Goal: Transaction & Acquisition: Purchase product/service

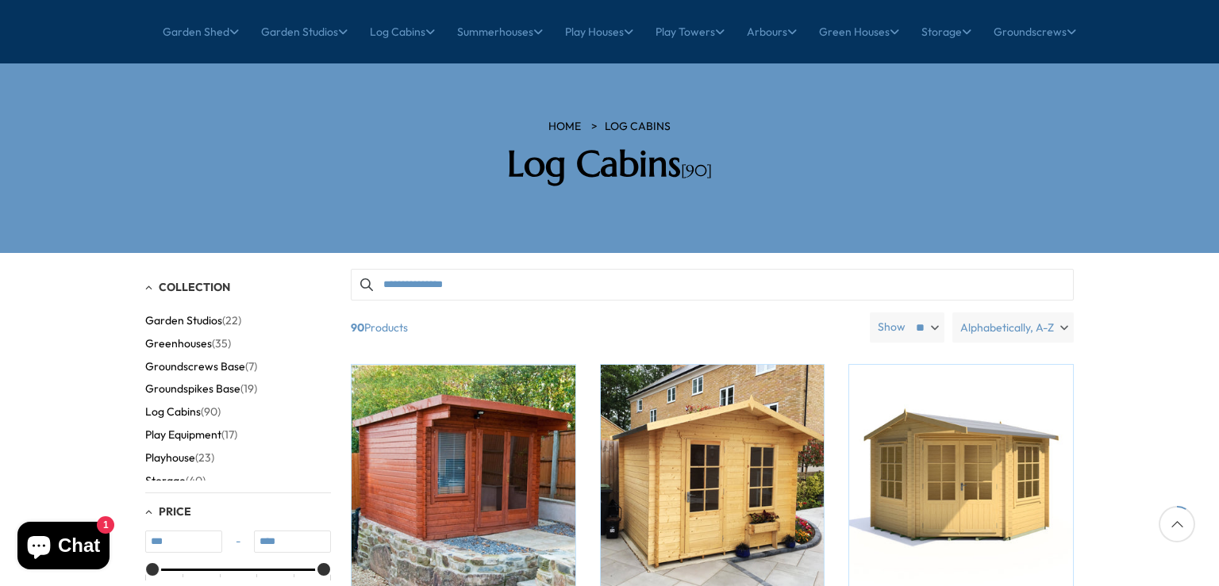
scroll to position [145, 0]
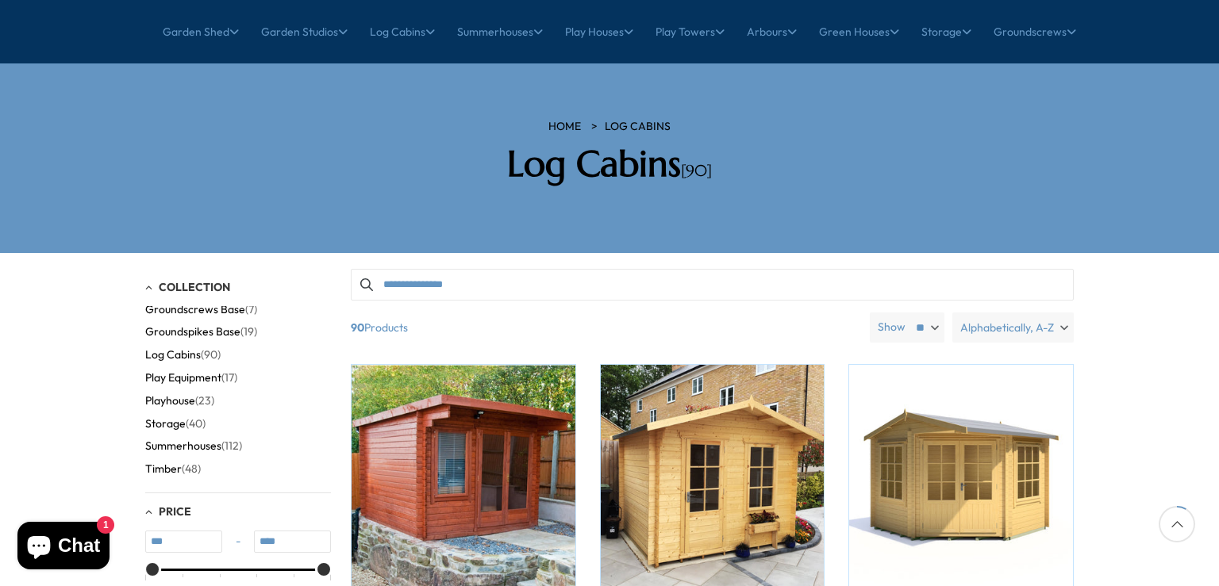
click at [178, 348] on span "Log Cabins" at bounding box center [173, 354] width 56 height 13
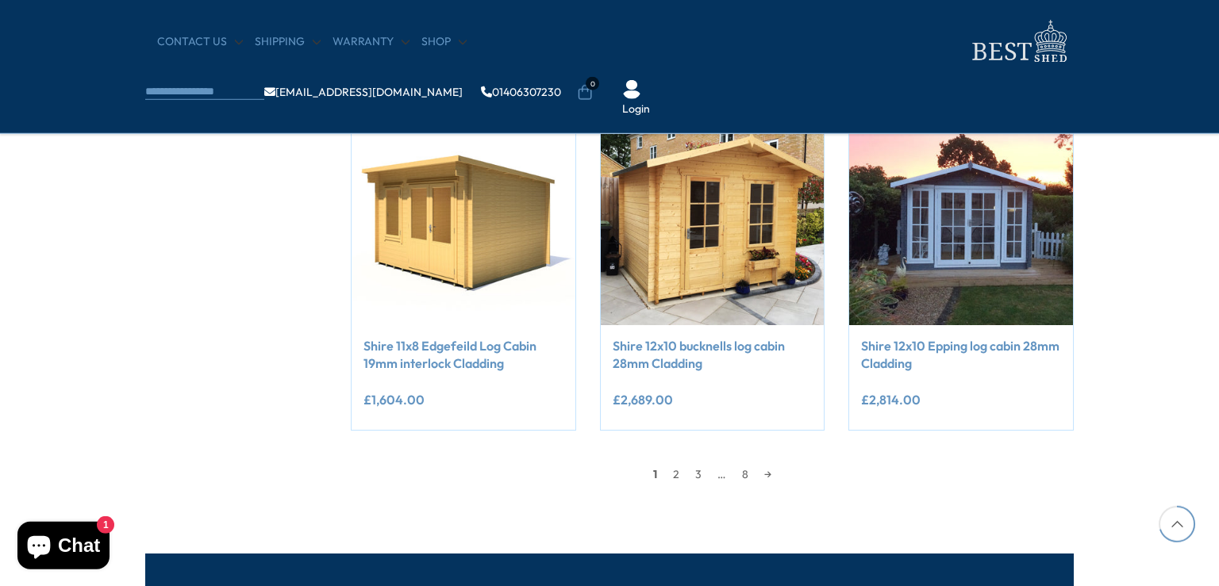
scroll to position [1340, 0]
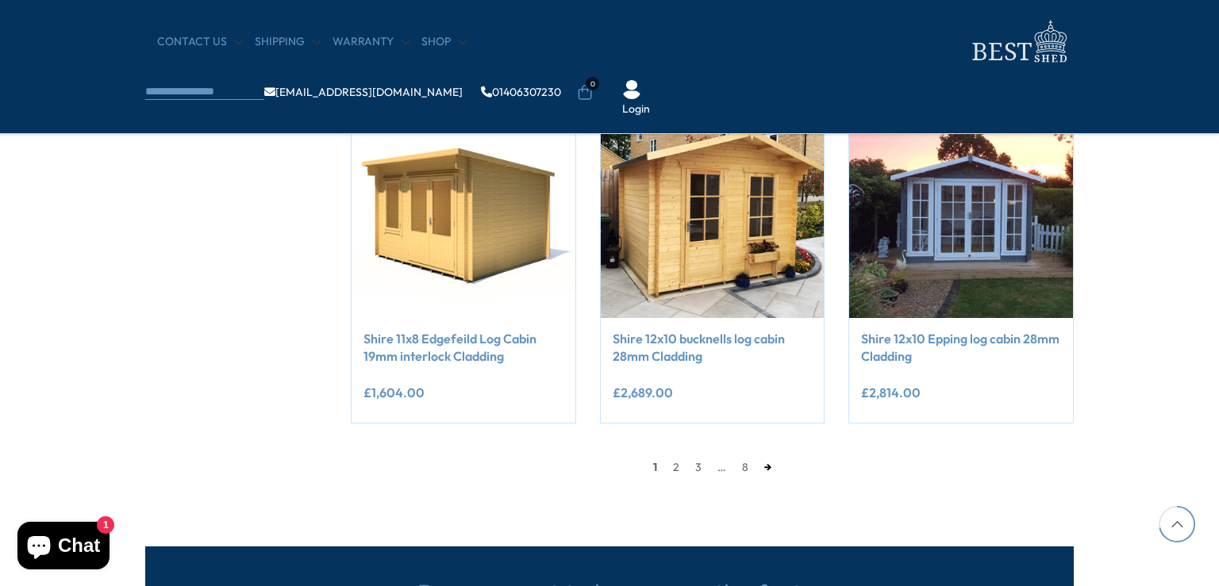
click at [761, 467] on link "→" at bounding box center [767, 467] width 23 height 24
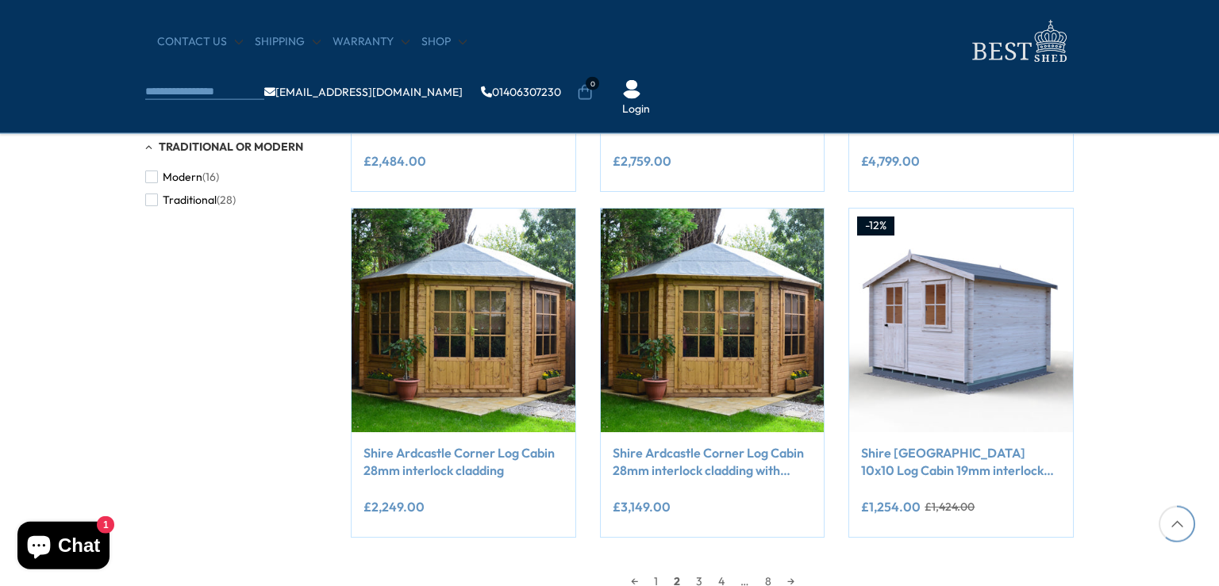
scroll to position [1308, 0]
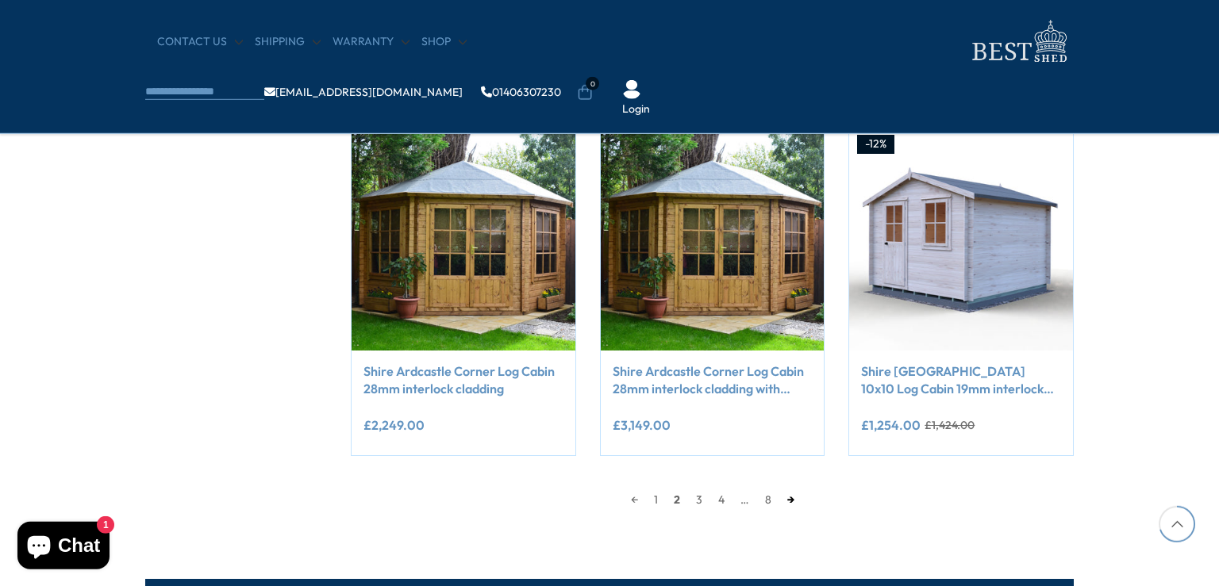
click at [789, 501] on link "→" at bounding box center [790, 500] width 23 height 24
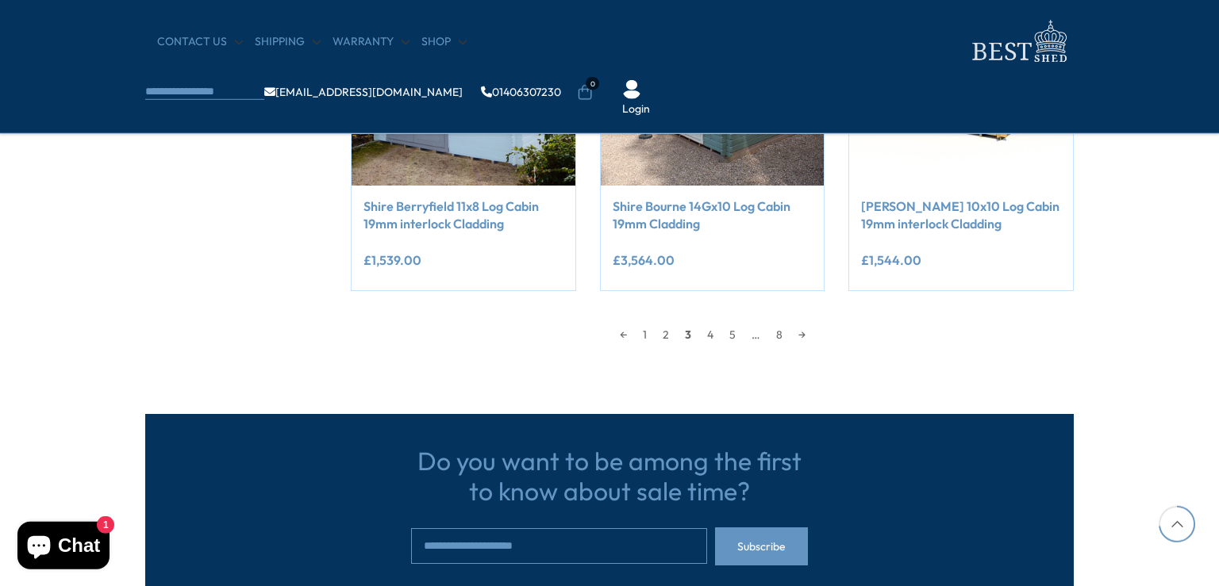
scroll to position [1475, 0]
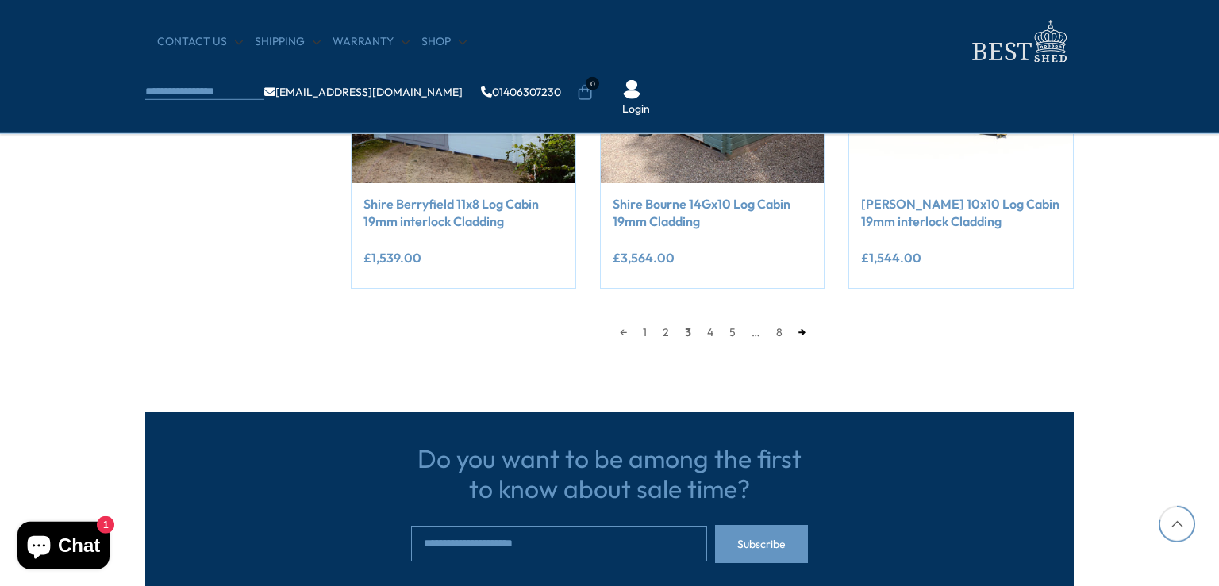
click at [804, 336] on link "→" at bounding box center [801, 333] width 23 height 24
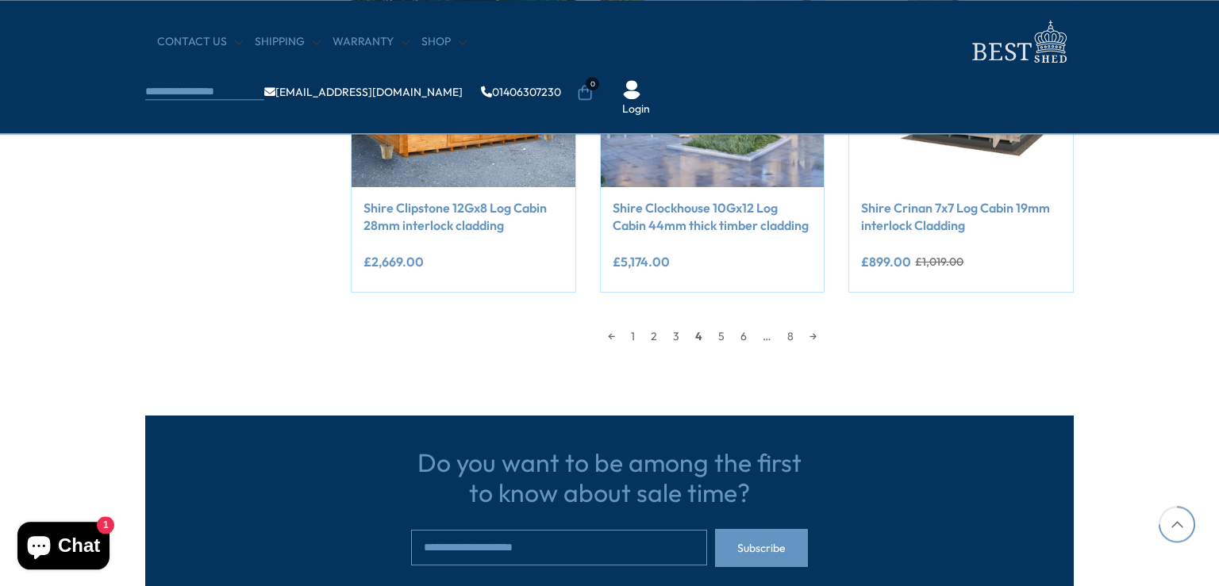
scroll to position [1558, 0]
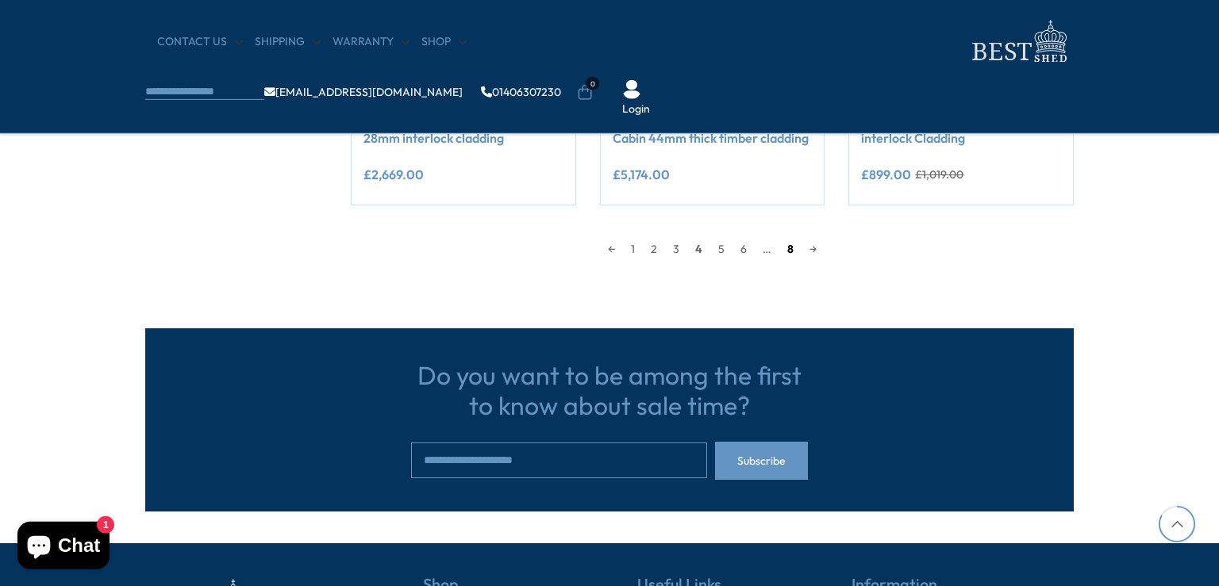
click at [791, 250] on link "8" at bounding box center [790, 249] width 22 height 24
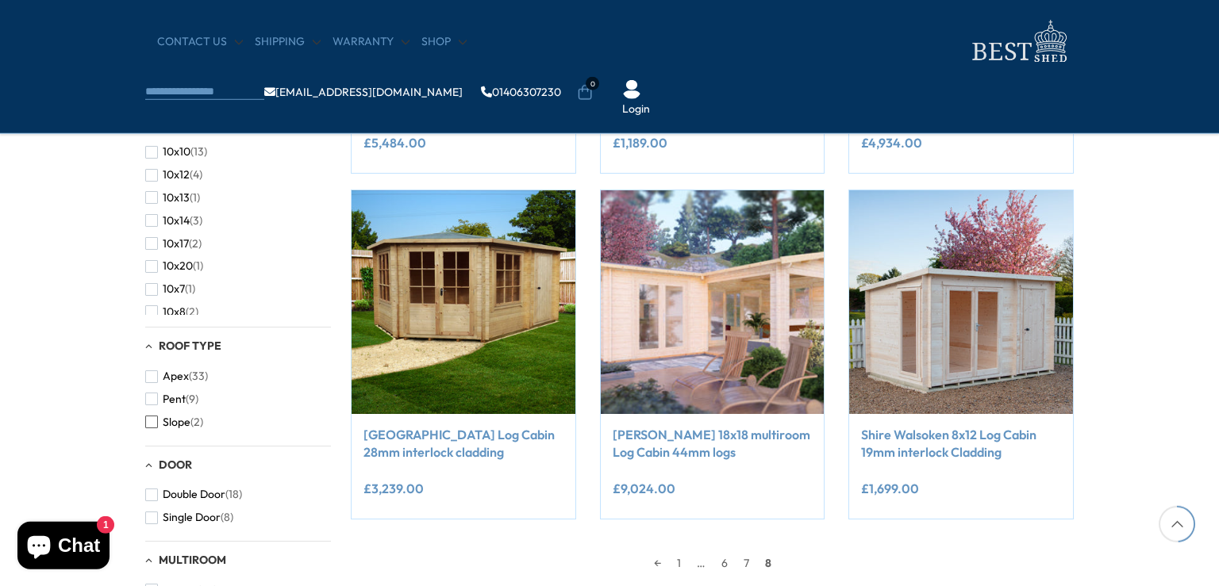
scroll to position [805, 0]
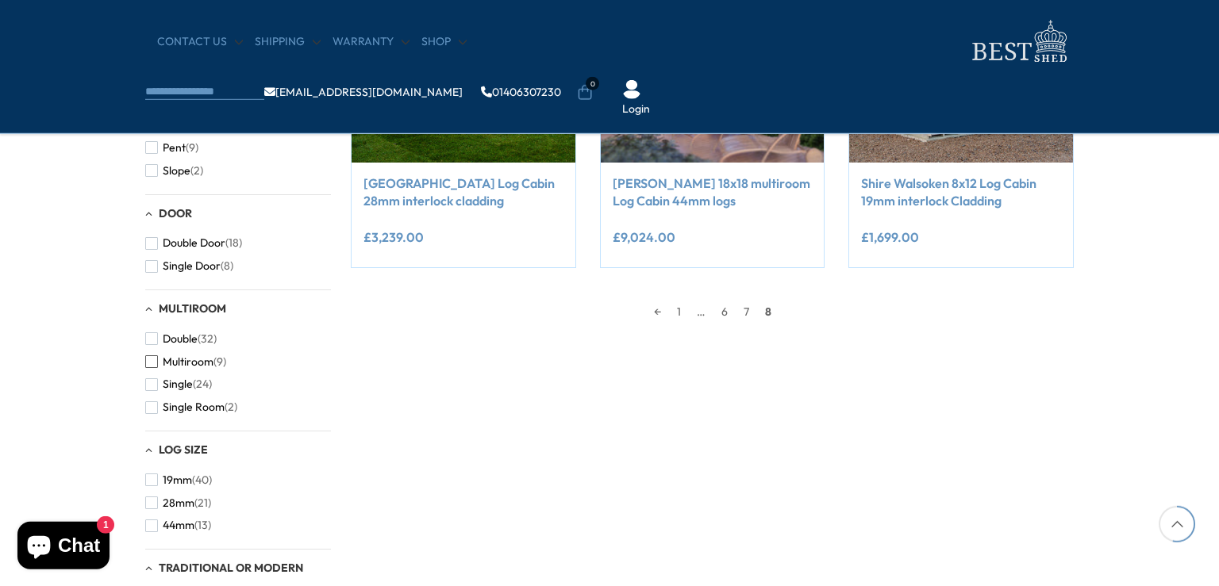
click at [155, 363] on span "button" at bounding box center [151, 361] width 13 height 13
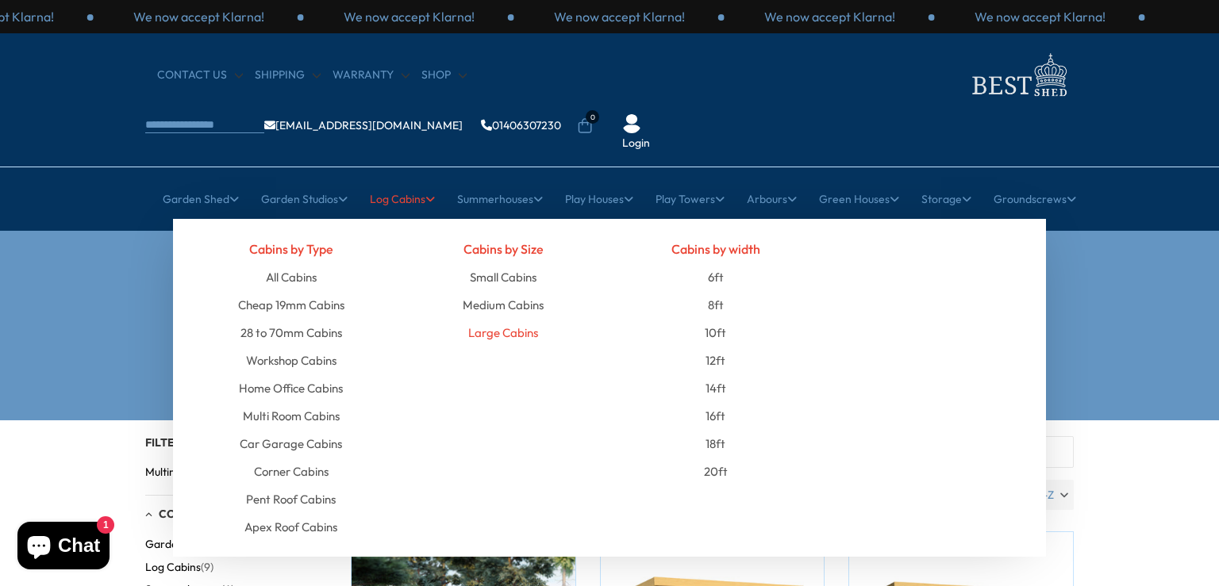
click at [512, 319] on link "Large Cabins" at bounding box center [503, 333] width 70 height 28
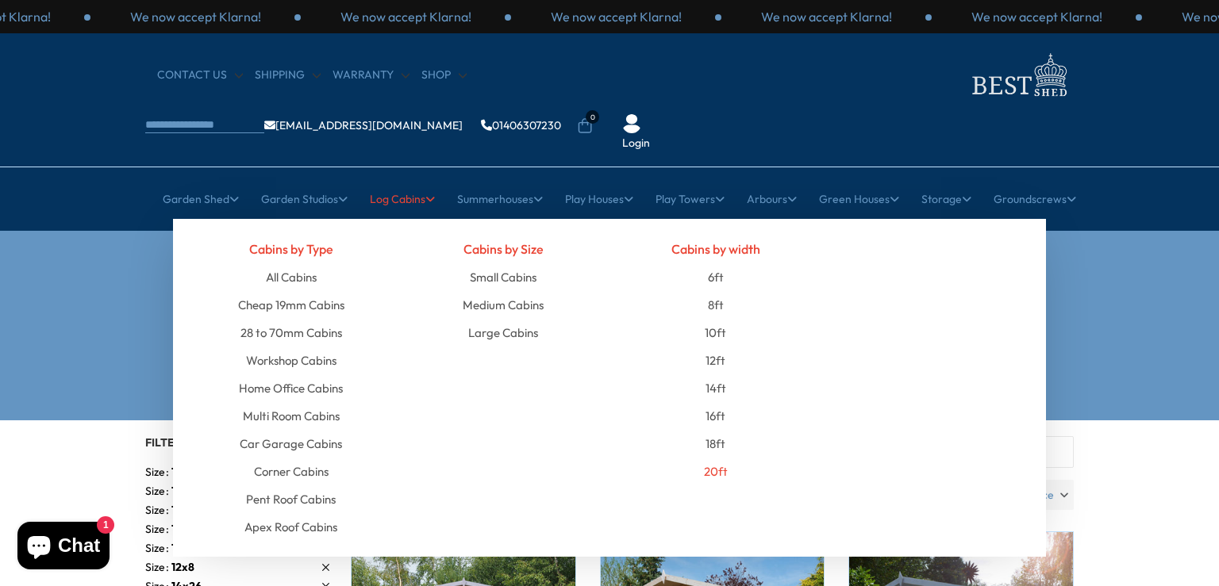
click at [719, 458] on link "20ft" at bounding box center [716, 472] width 24 height 28
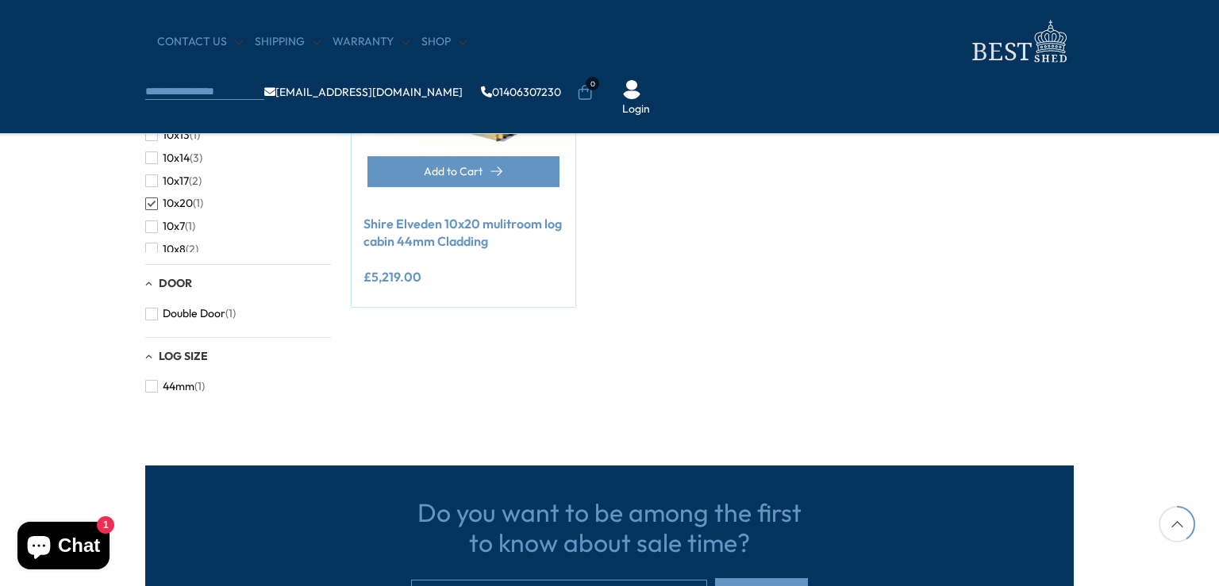
scroll to position [335, 0]
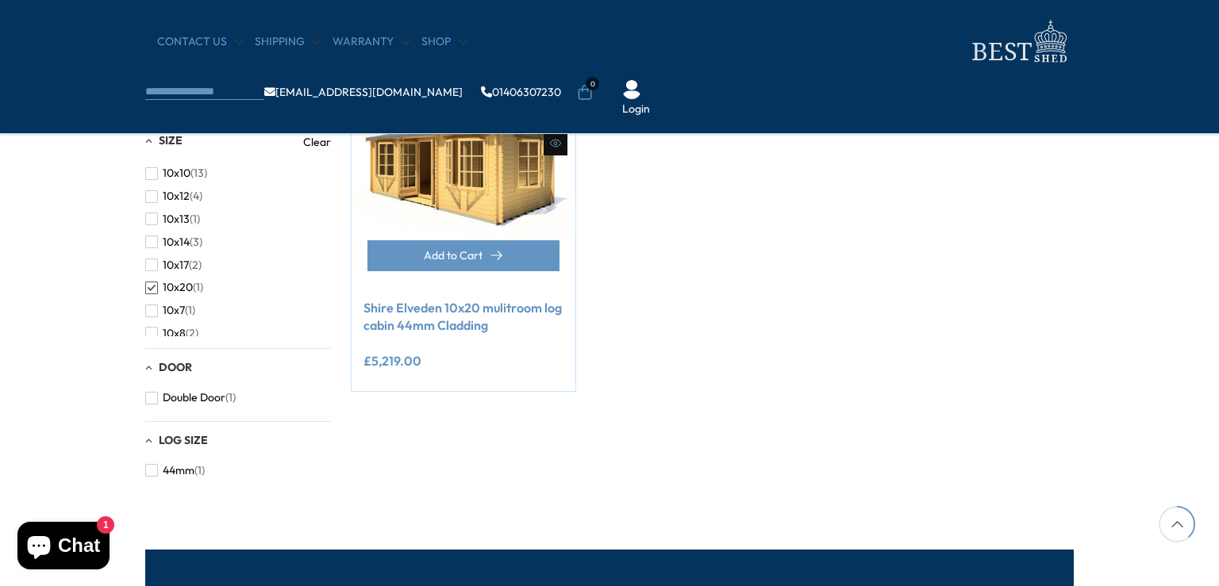
click at [476, 206] on img at bounding box center [463, 175] width 224 height 224
